Goal: Book appointment/travel/reservation

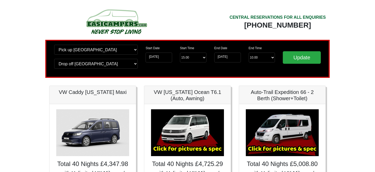
scroll to position [43, 0]
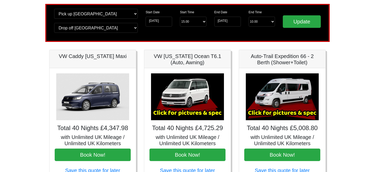
scroll to position [43, 0]
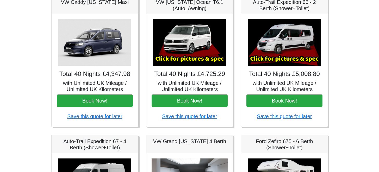
scroll to position [86, 0]
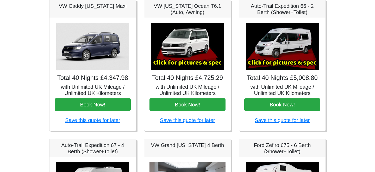
click at [285, 56] on img at bounding box center [282, 46] width 73 height 47
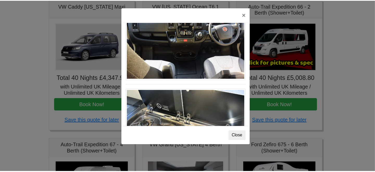
scroll to position [541, 0]
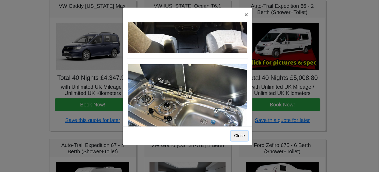
click at [240, 134] on button "Close" at bounding box center [239, 136] width 17 height 10
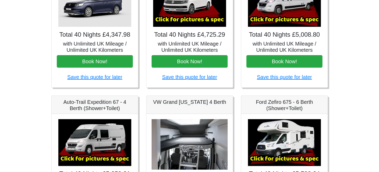
scroll to position [173, 0]
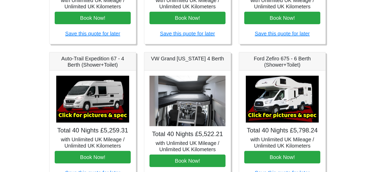
click at [94, 99] on img at bounding box center [92, 99] width 73 height 47
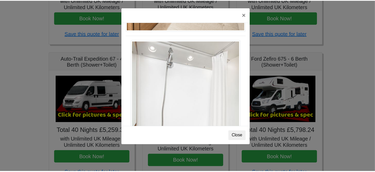
scroll to position [617, 0]
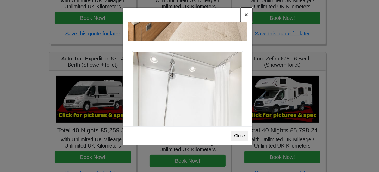
click at [246, 15] on button "×" at bounding box center [247, 15] width 12 height 15
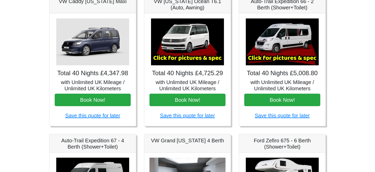
scroll to position [86, 0]
